Goal: Check status: Check status

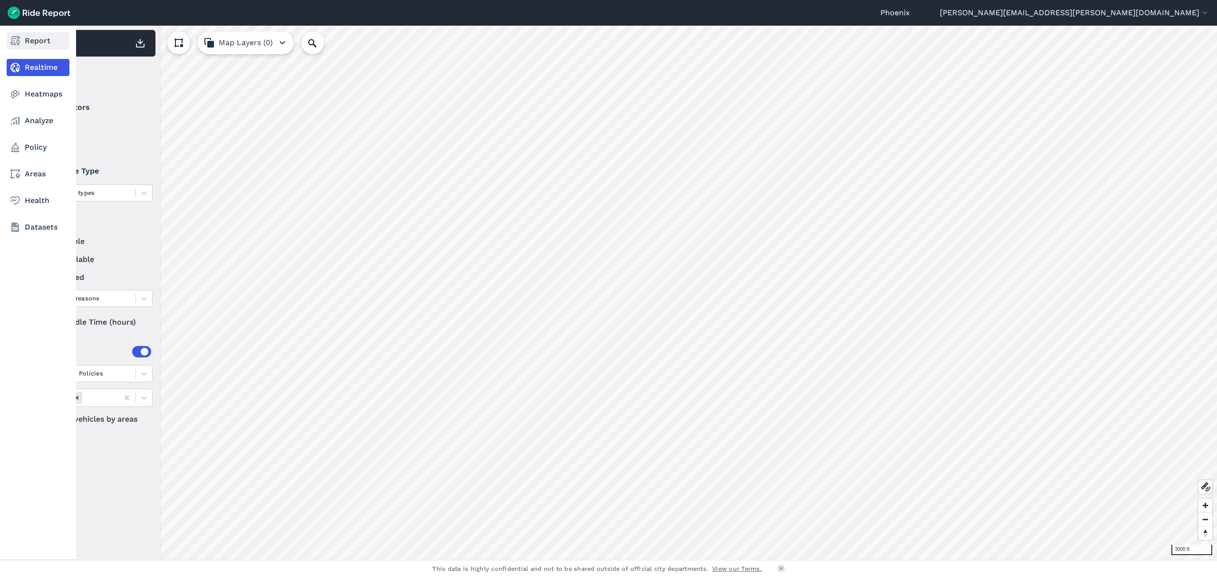
click at [12, 36] on icon at bounding box center [15, 40] width 11 height 11
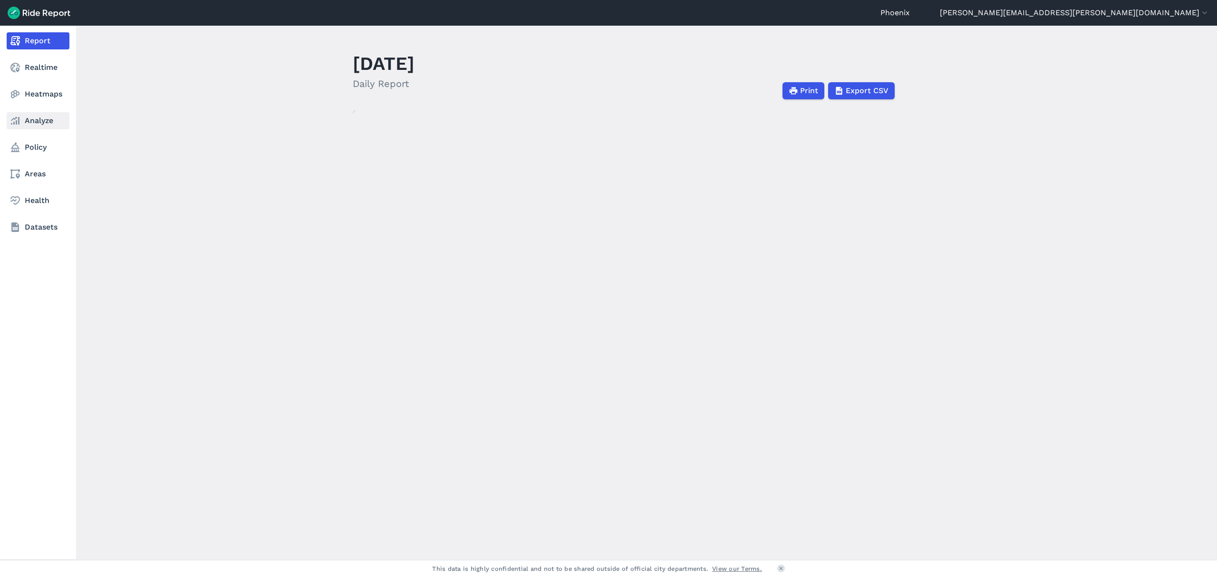
click at [26, 120] on link "Analyze" at bounding box center [38, 120] width 63 height 17
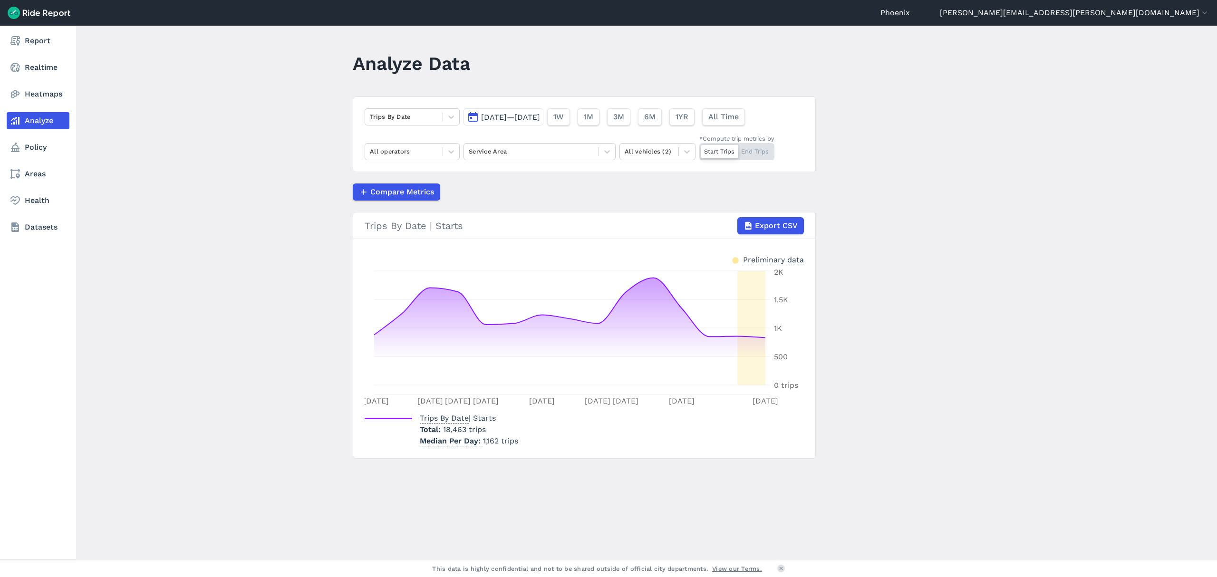
click at [2, 33] on nav "Report Realtime Heatmaps Analyze Policy Areas Health Datasets" at bounding box center [38, 134] width 76 height 217
click at [56, 42] on link "Report" at bounding box center [38, 40] width 63 height 17
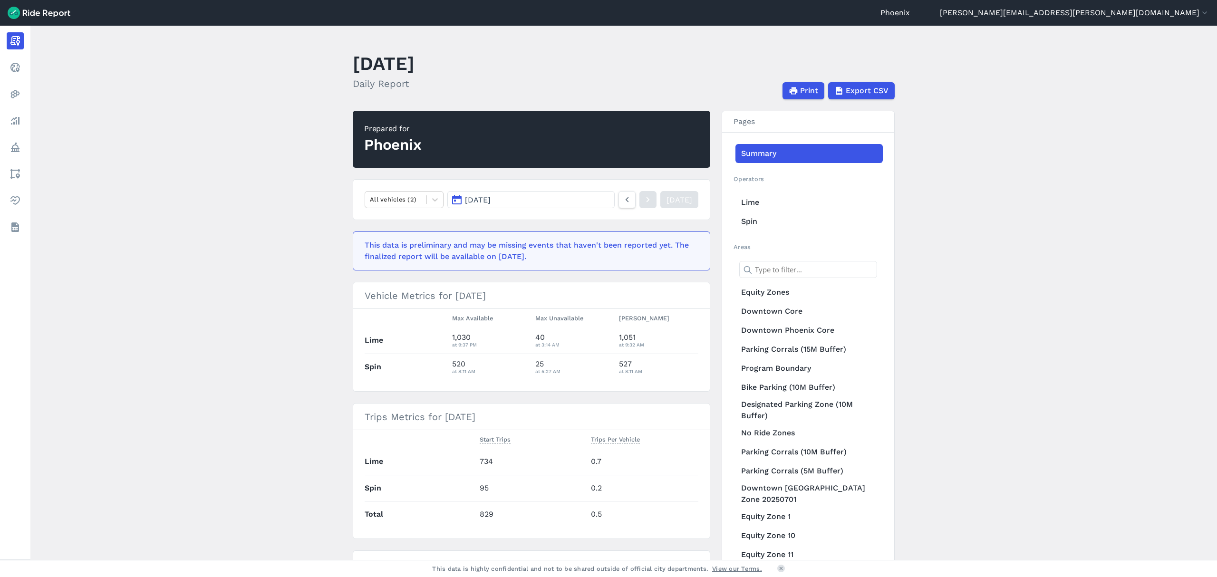
click at [535, 204] on button "[DATE]" at bounding box center [530, 199] width 167 height 17
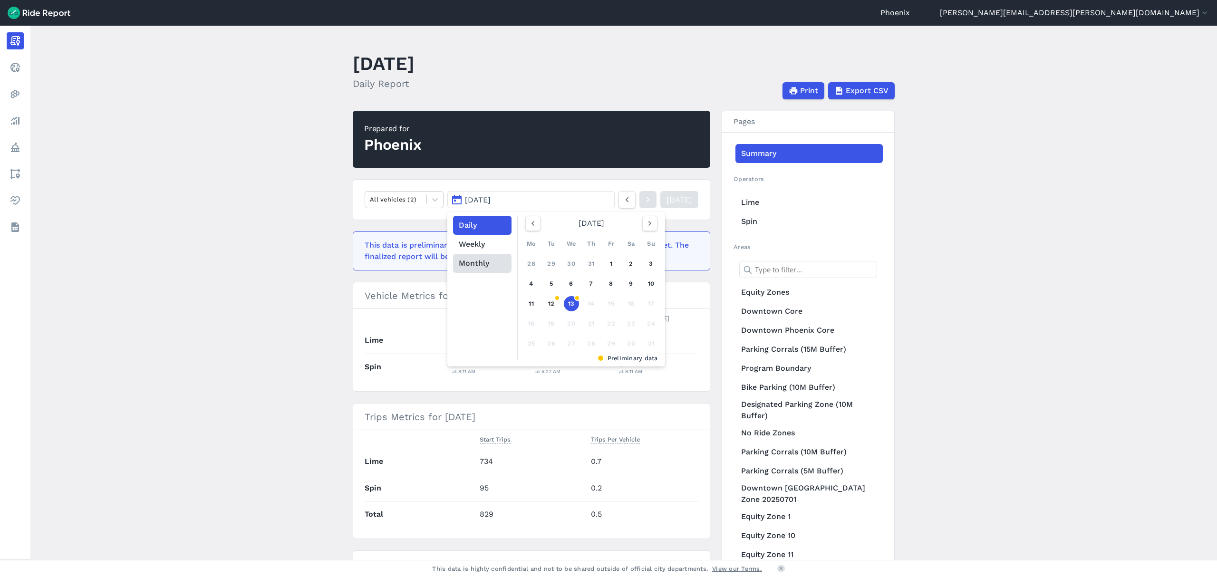
click at [485, 265] on button "Monthly" at bounding box center [482, 263] width 58 height 19
click at [534, 308] on link "[DATE]" at bounding box center [548, 306] width 42 height 23
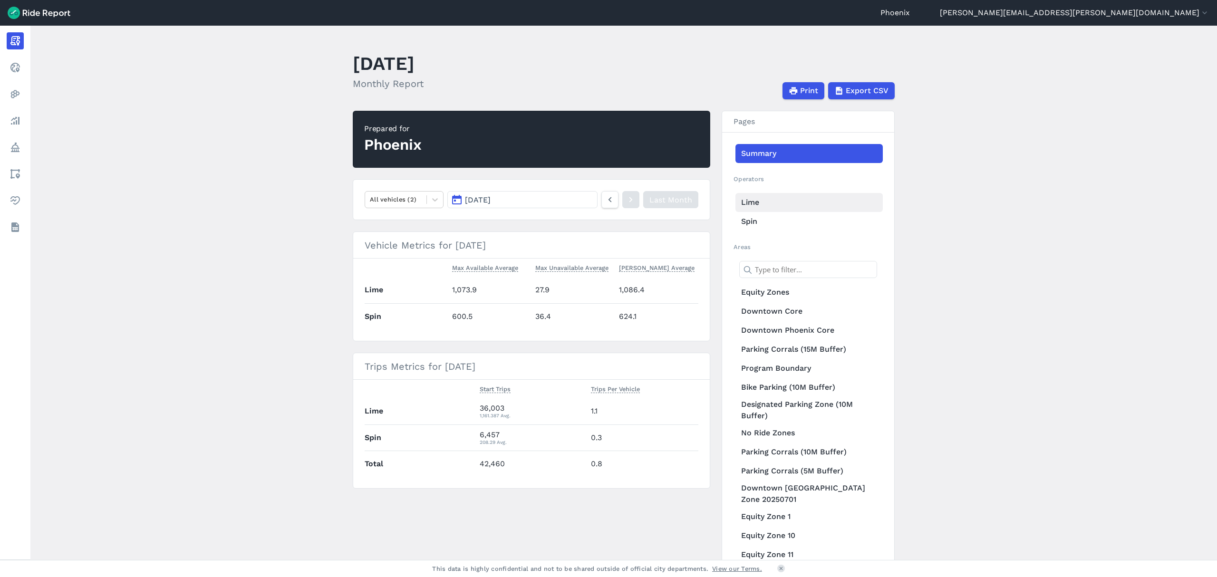
click at [761, 195] on link "Lime" at bounding box center [808, 202] width 147 height 19
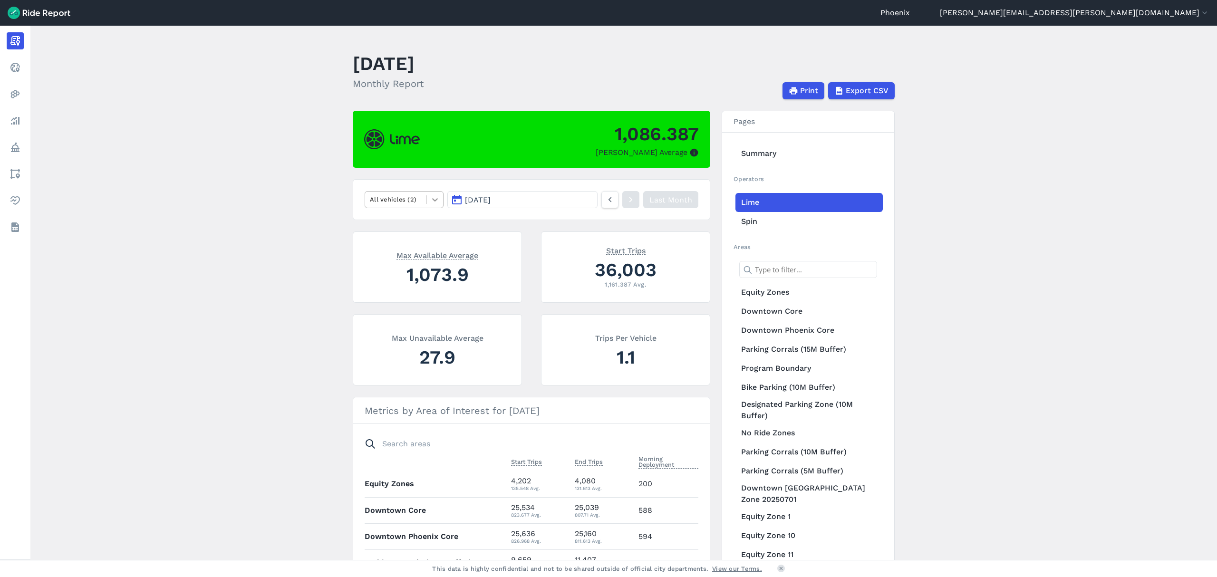
click at [438, 202] on icon at bounding box center [435, 200] width 10 height 10
click at [419, 224] on div "E-Bikes" at bounding box center [404, 222] width 79 height 17
click at [430, 202] on icon at bounding box center [435, 200] width 10 height 10
click at [414, 241] on div "Scooters" at bounding box center [404, 239] width 79 height 17
click at [430, 202] on icon at bounding box center [435, 200] width 10 height 10
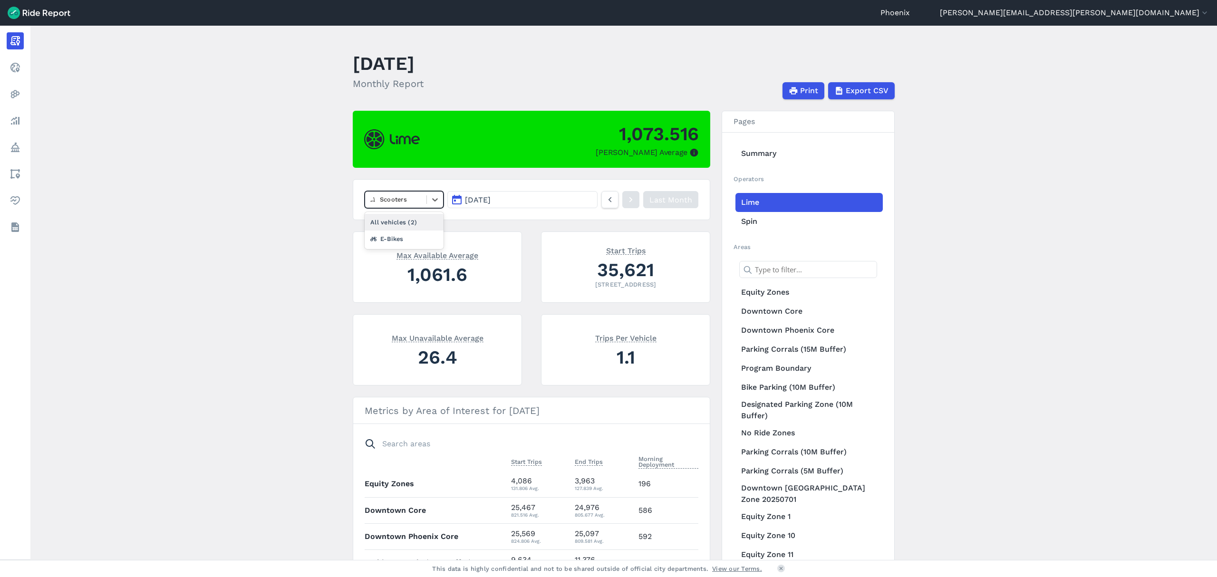
click at [425, 222] on div "All vehicles (2)" at bounding box center [404, 222] width 79 height 17
